Goal: Register for event/course

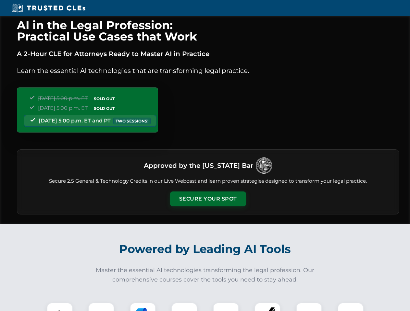
click at [208, 199] on button "Secure Your Spot" at bounding box center [208, 199] width 76 height 15
click at [60, 307] on img at bounding box center [59, 316] width 19 height 19
click at [101, 307] on div at bounding box center [101, 316] width 26 height 26
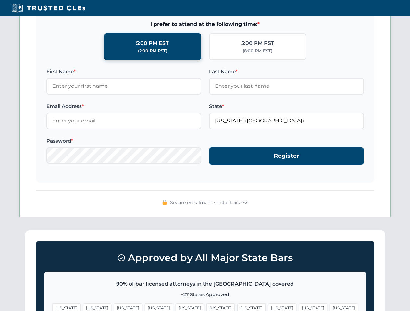
click at [299, 307] on span "[US_STATE]" at bounding box center [313, 308] width 28 height 9
